Goal: Task Accomplishment & Management: Manage account settings

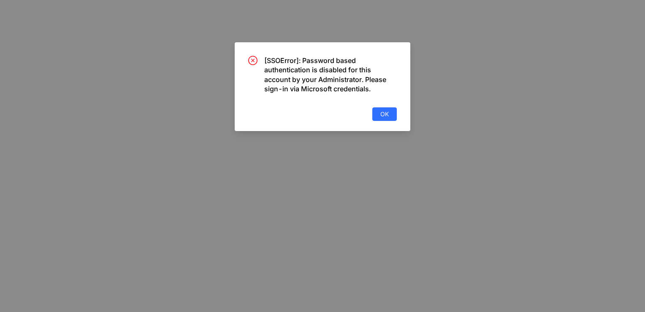
click at [422, 291] on div "[SSOError]: Password based authentication is disabled for this account by your …" at bounding box center [322, 156] width 645 height 312
drag, startPoint x: 399, startPoint y: 310, endPoint x: 373, endPoint y: 268, distance: 48.9
click at [373, 268] on div "[SSOError]: Password based authentication is disabled for this account by your …" at bounding box center [322, 156] width 645 height 312
click at [645, 82] on div "[SSOError]: Password based authentication is disabled for this account by your …" at bounding box center [322, 156] width 645 height 312
